Goal: Navigation & Orientation: Find specific page/section

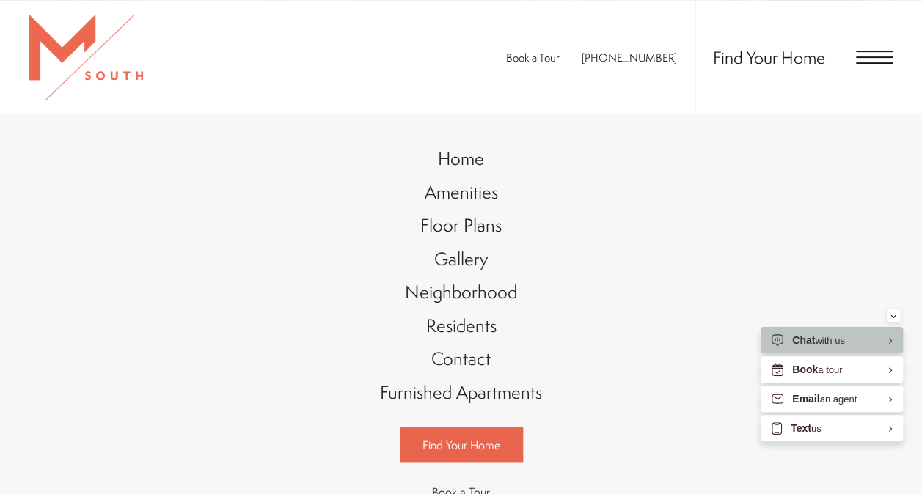
scroll to position [274, 0]
click at [478, 263] on span "Gallery" at bounding box center [461, 259] width 54 height 25
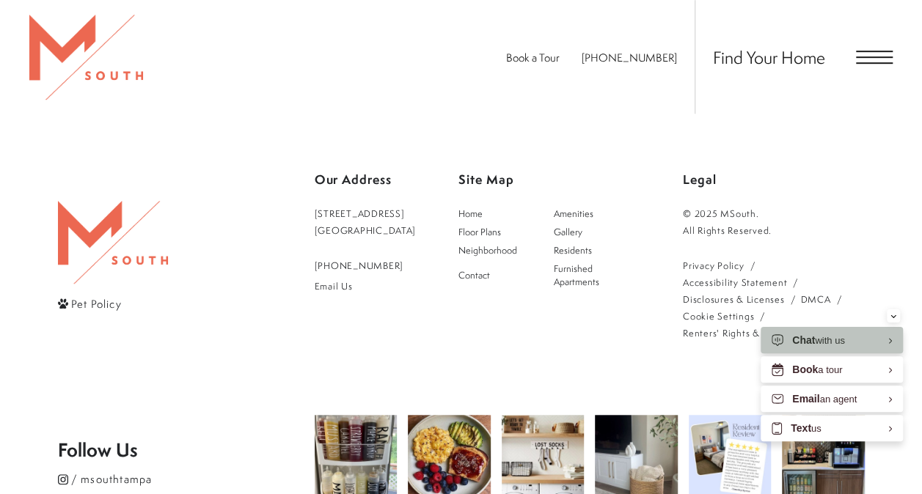
scroll to position [3179, 0]
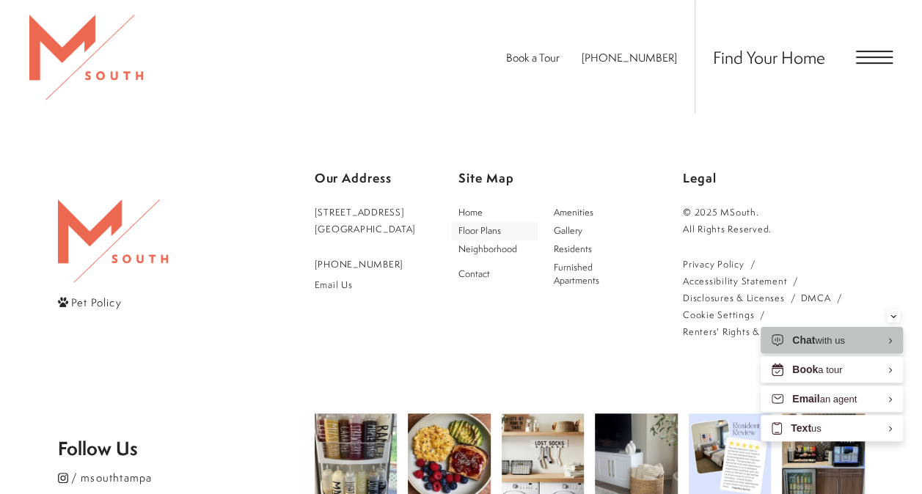
click at [499, 232] on span "Floor Plans" at bounding box center [479, 230] width 43 height 12
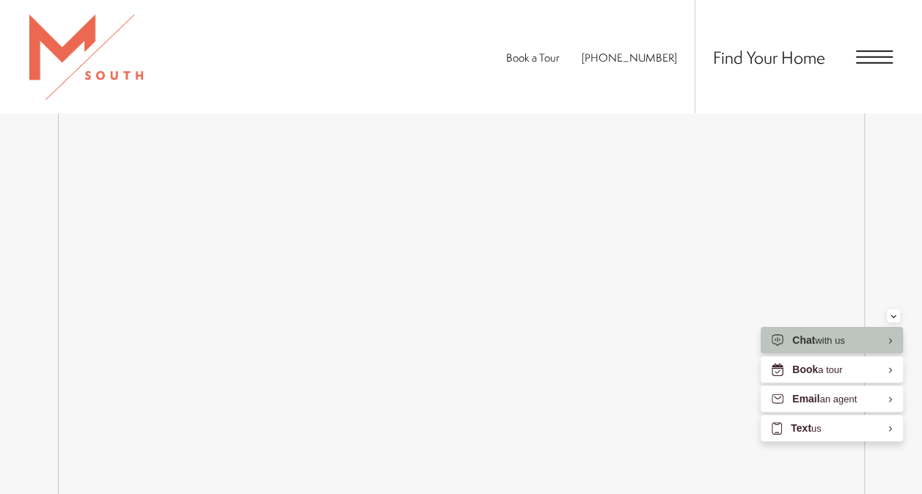
scroll to position [2109, 0]
click at [887, 313] on button "Minimize" at bounding box center [893, 316] width 13 height 13
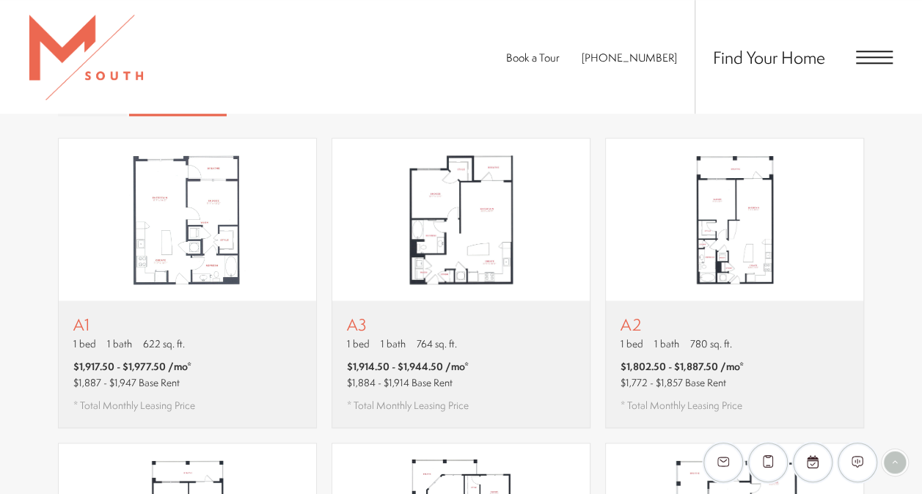
scroll to position [801, 0]
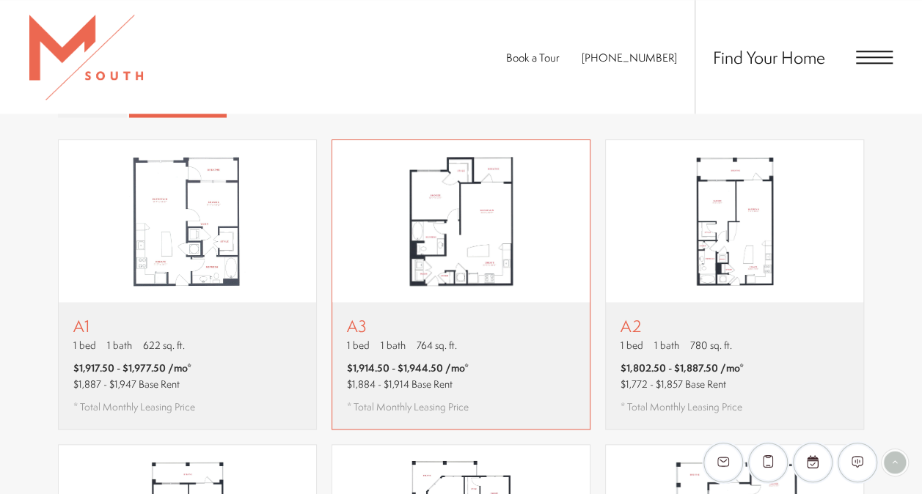
click at [447, 317] on div "A3 1 bed 1 bath 764 sq. ft." at bounding box center [408, 335] width 122 height 36
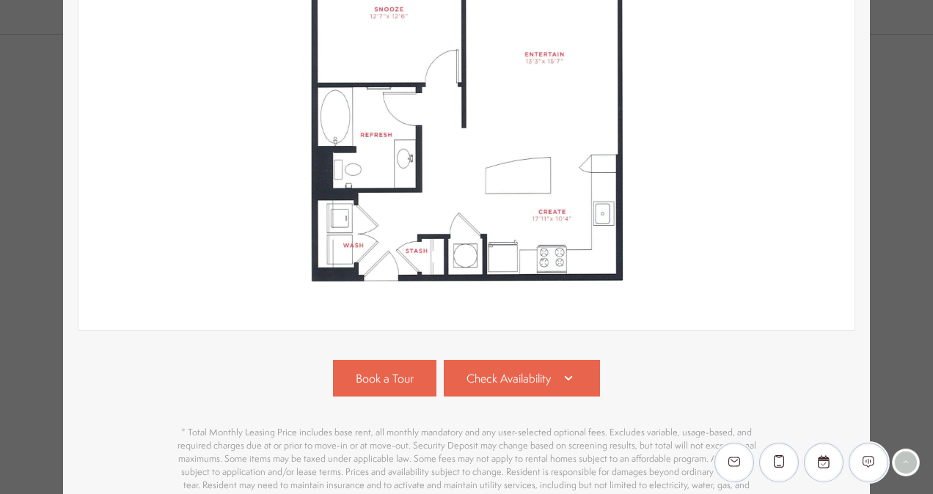
scroll to position [339, 0]
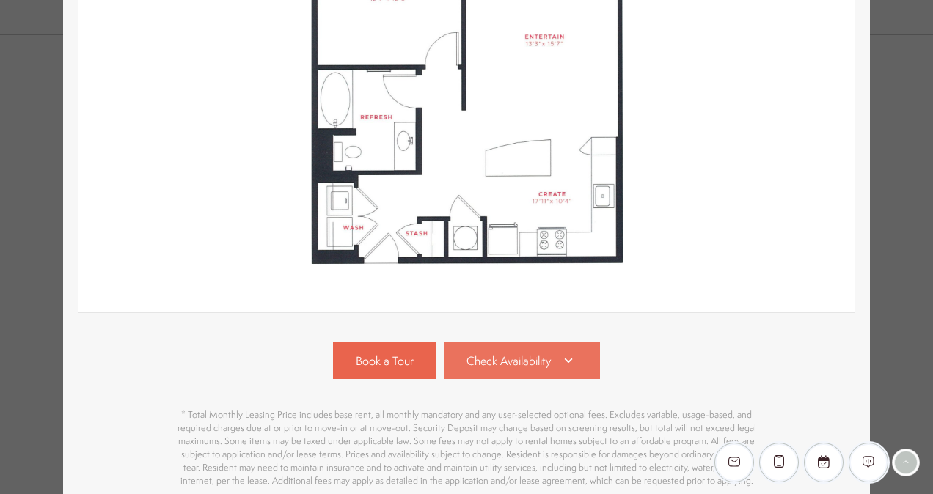
click at [565, 363] on icon at bounding box center [569, 361] width 18 height 18
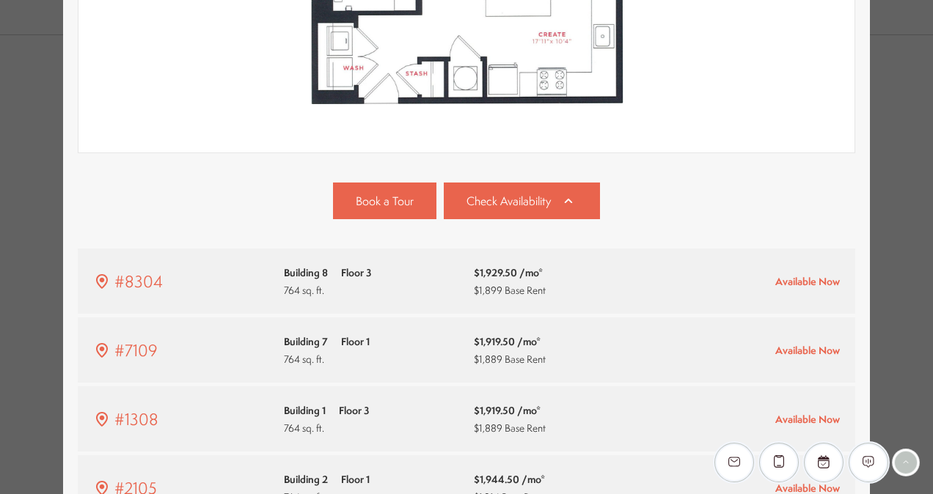
scroll to position [289, 0]
